Goal: Obtain resource: Download file/media

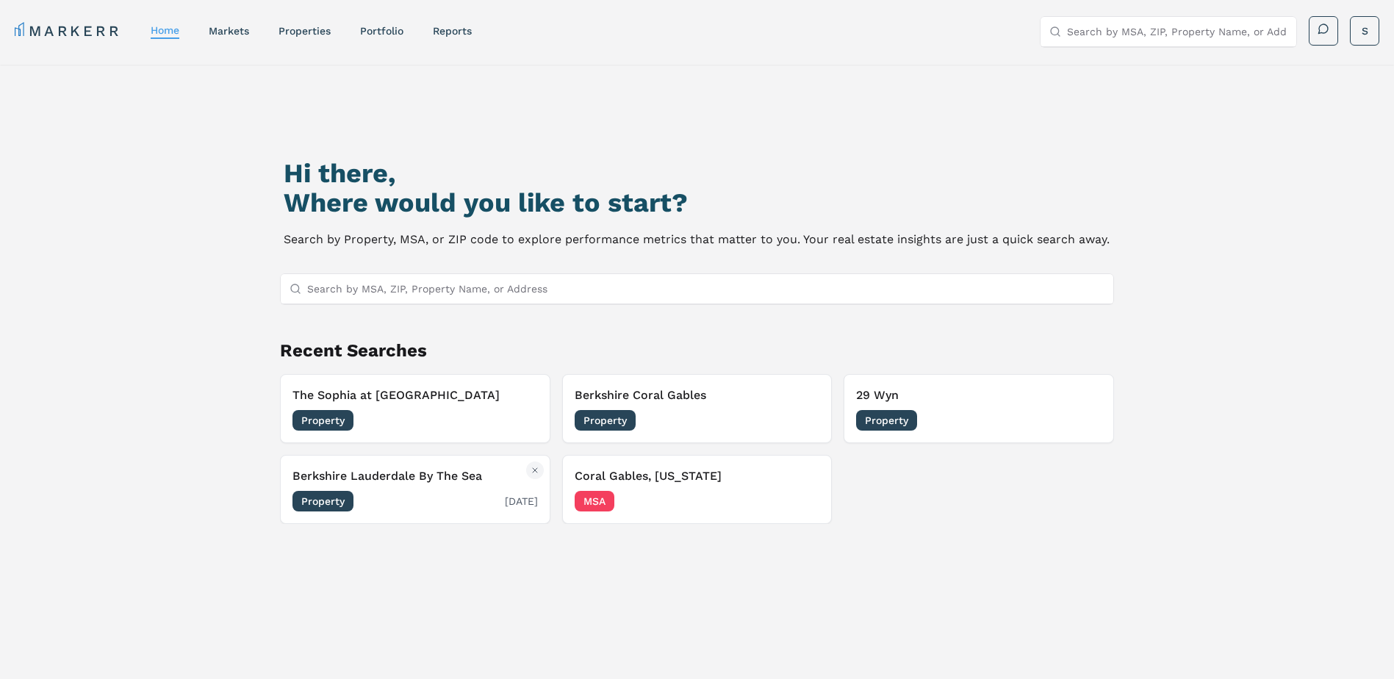
click at [334, 497] on span "Property" at bounding box center [323, 501] width 61 height 21
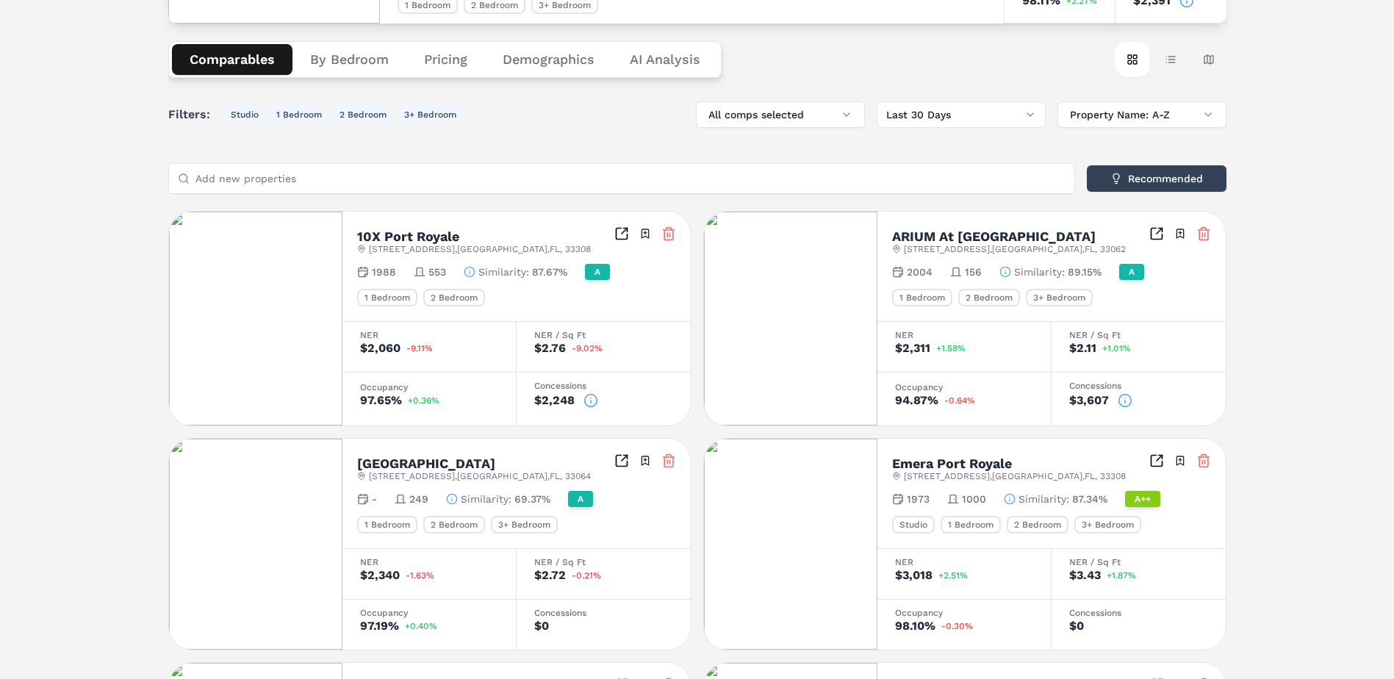
scroll to position [294, 0]
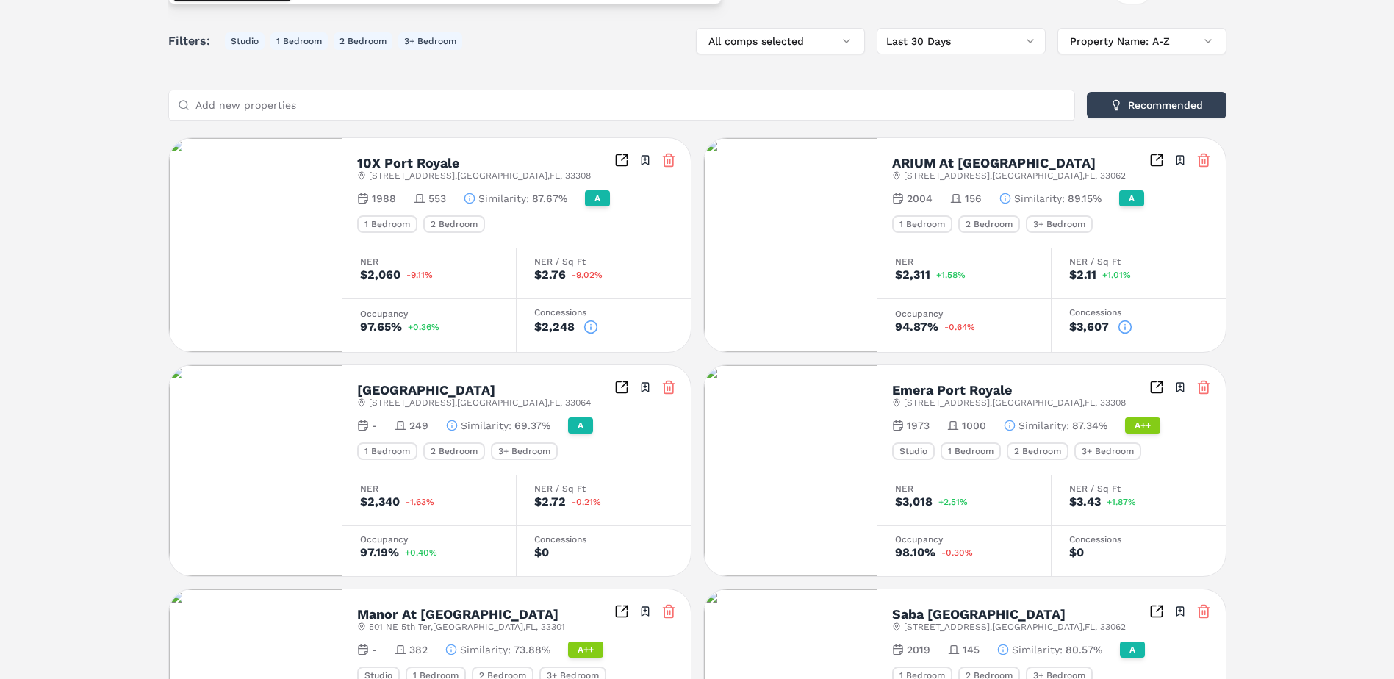
click at [590, 326] on icon at bounding box center [591, 327] width 15 height 15
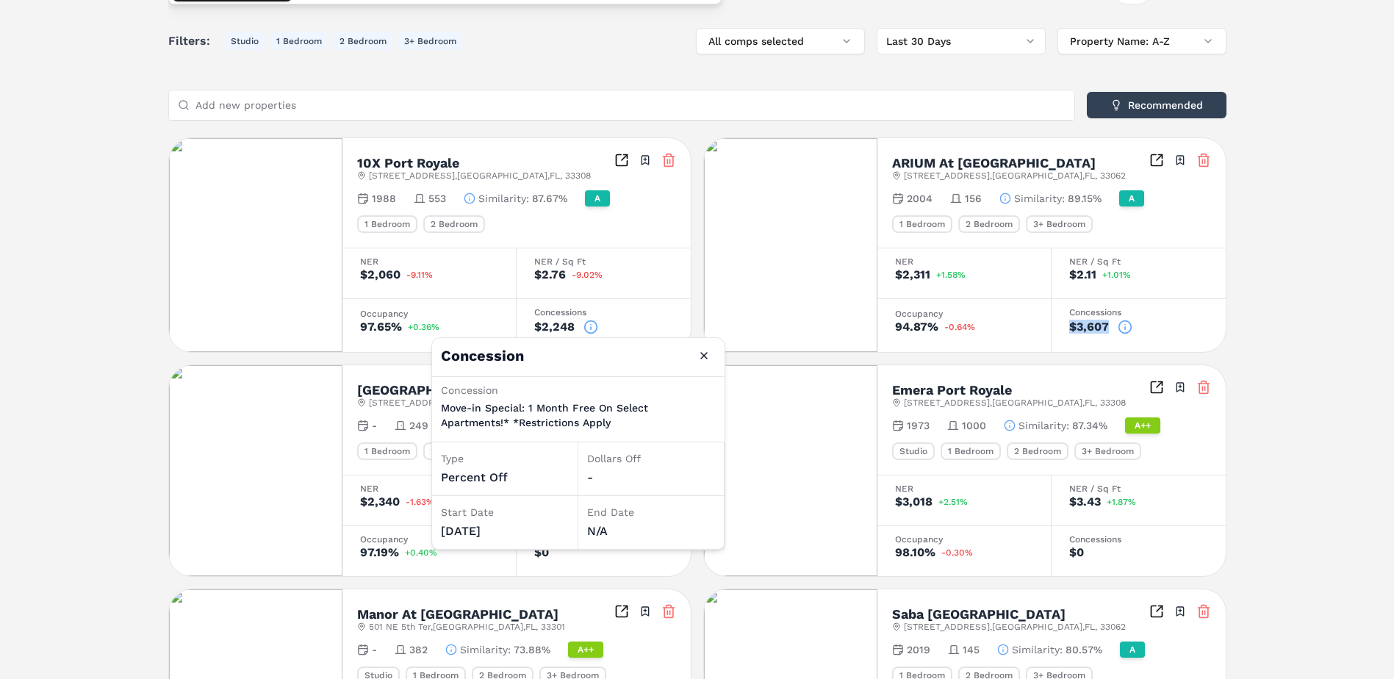
click at [1256, 317] on div "Notifications Berkshire Lauderdale By The Sea A 2400 NE 65th St , Fort Lauderda…" at bounding box center [697, 295] width 1394 height 1048
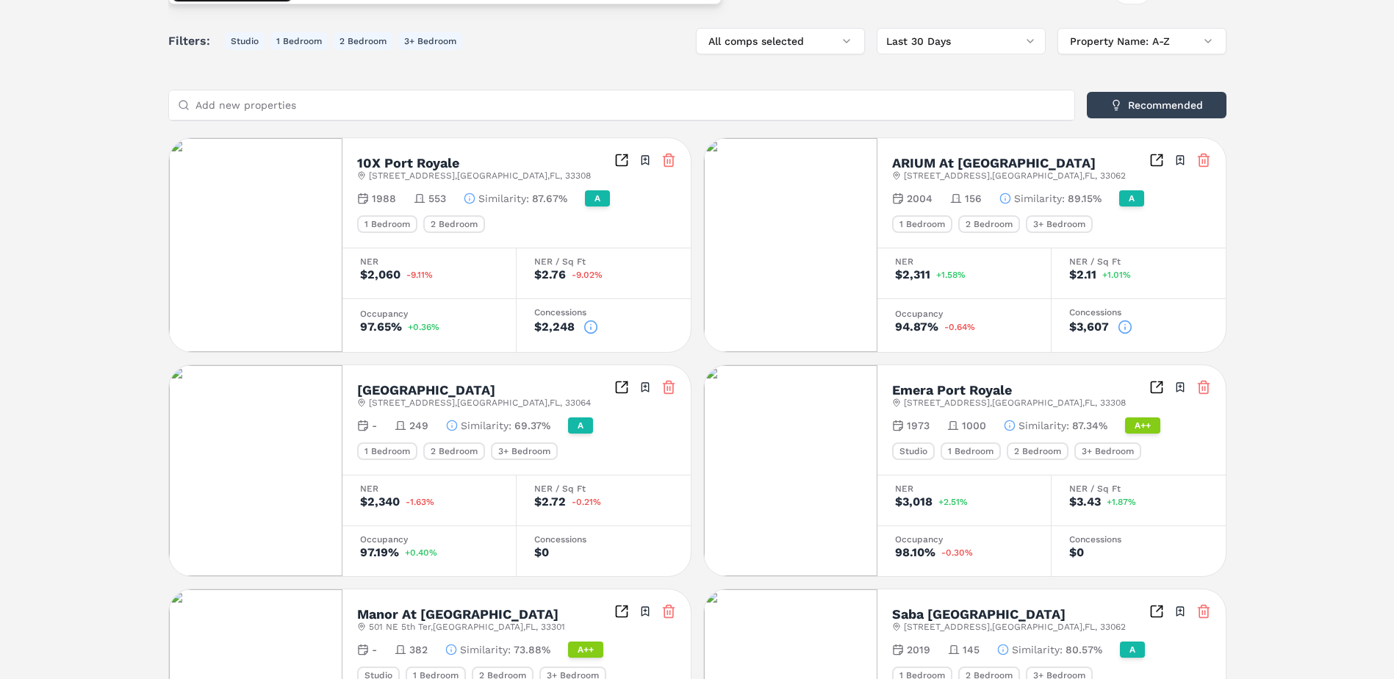
click at [1123, 327] on icon at bounding box center [1125, 327] width 15 height 15
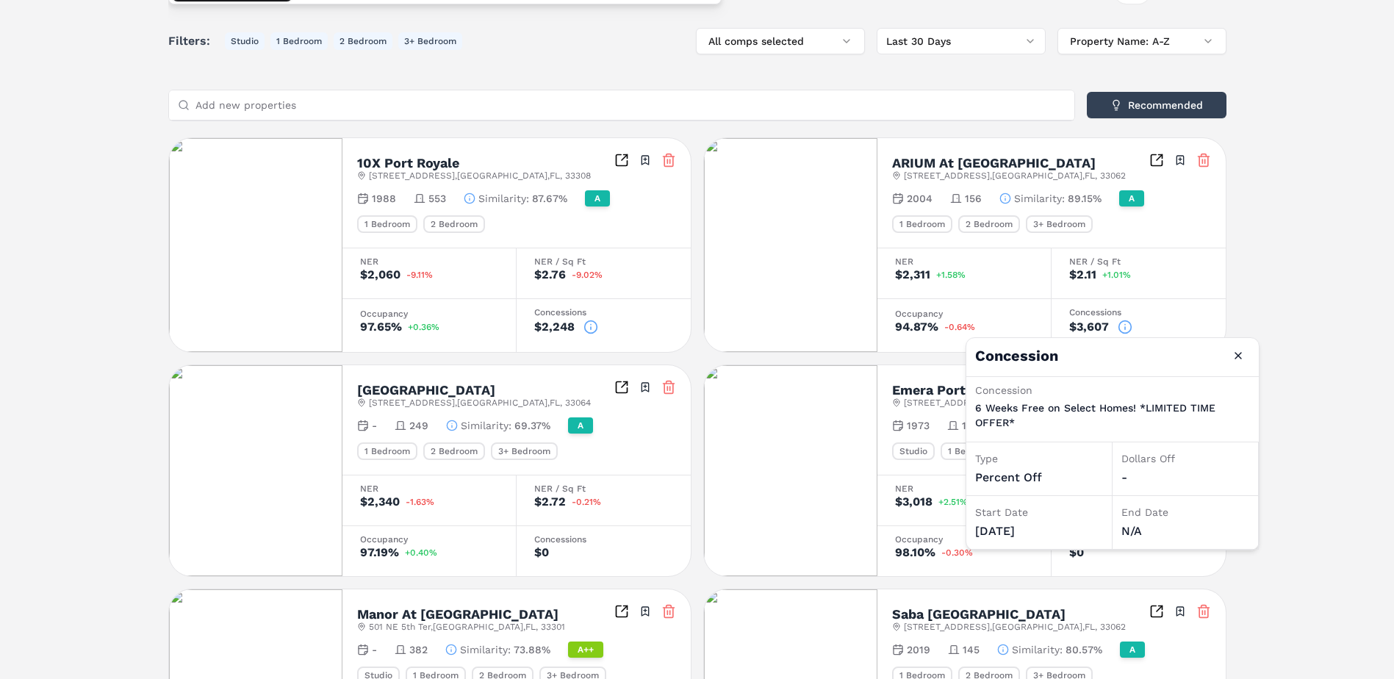
click at [1311, 337] on div "Notifications Berkshire Lauderdale By The Sea A 2400 NE 65th St , Fort Lauderda…" at bounding box center [697, 295] width 1394 height 1048
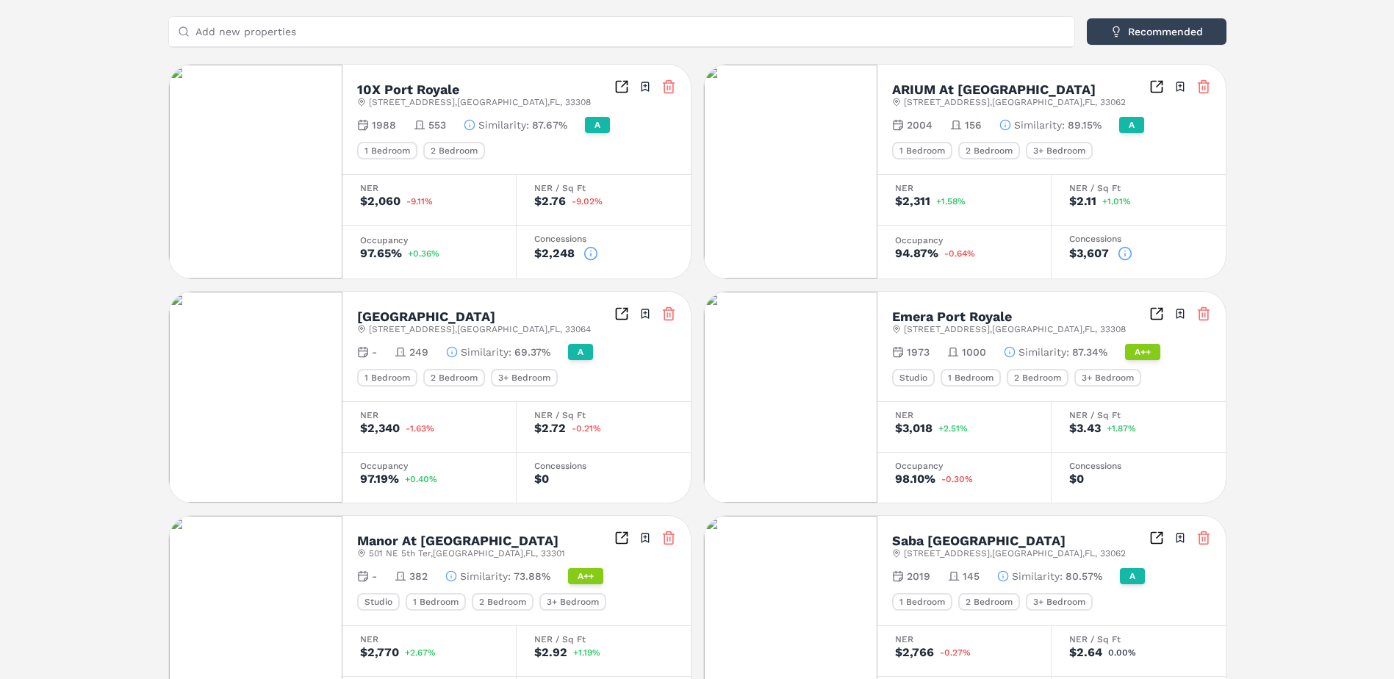
scroll to position [0, 0]
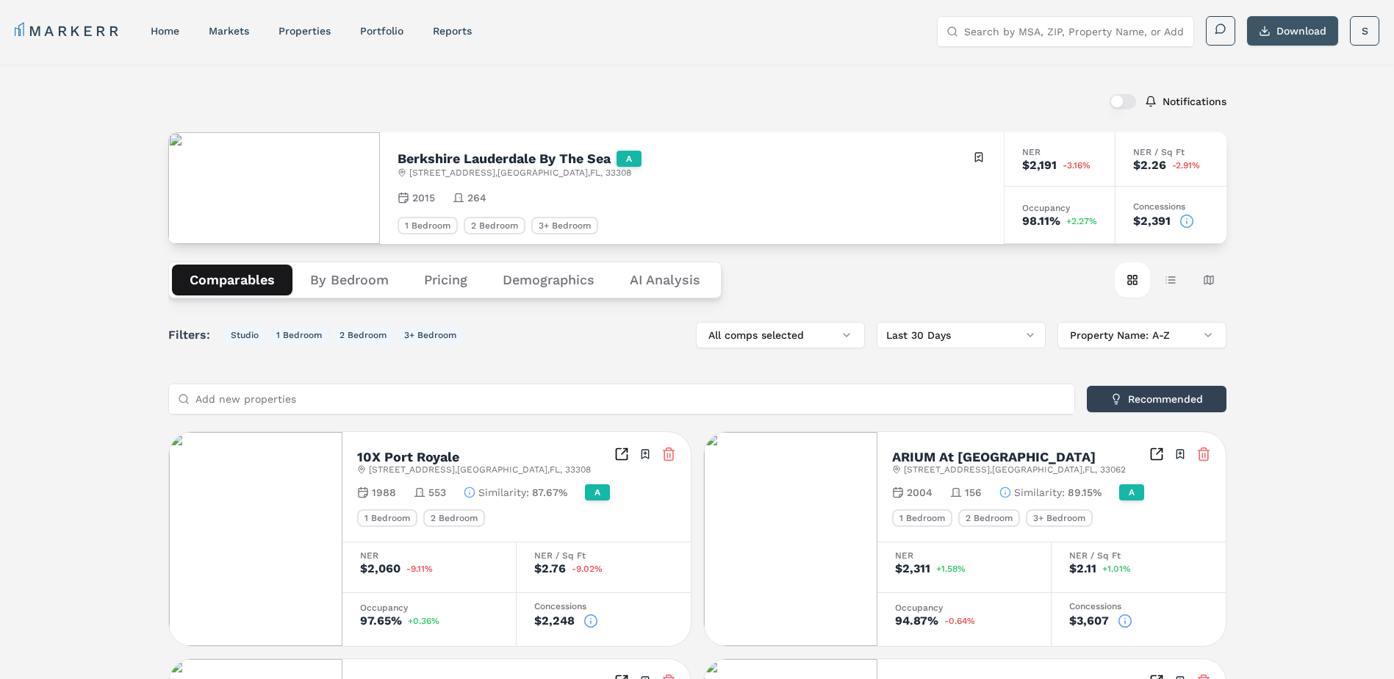
click at [1291, 29] on button "Download" at bounding box center [1292, 30] width 91 height 29
click at [803, 93] on div "Notifications" at bounding box center [697, 101] width 1059 height 38
